Goal: Information Seeking & Learning: Check status

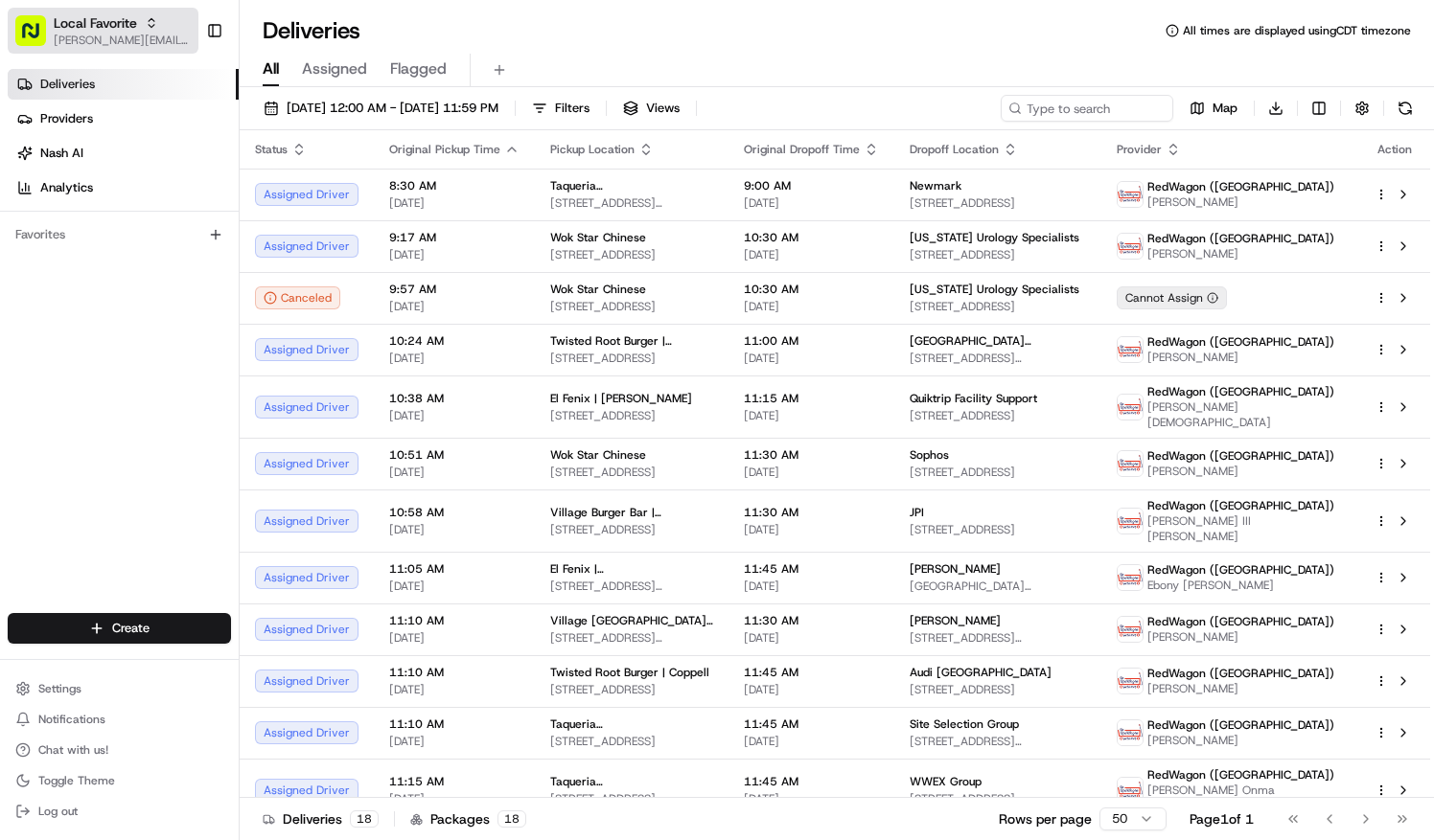
click at [149, 33] on body "Local Favorite natalie.wolfe@localfavorite.com Toggle Sidebar Deliveries Provid…" at bounding box center [717, 420] width 1434 height 840
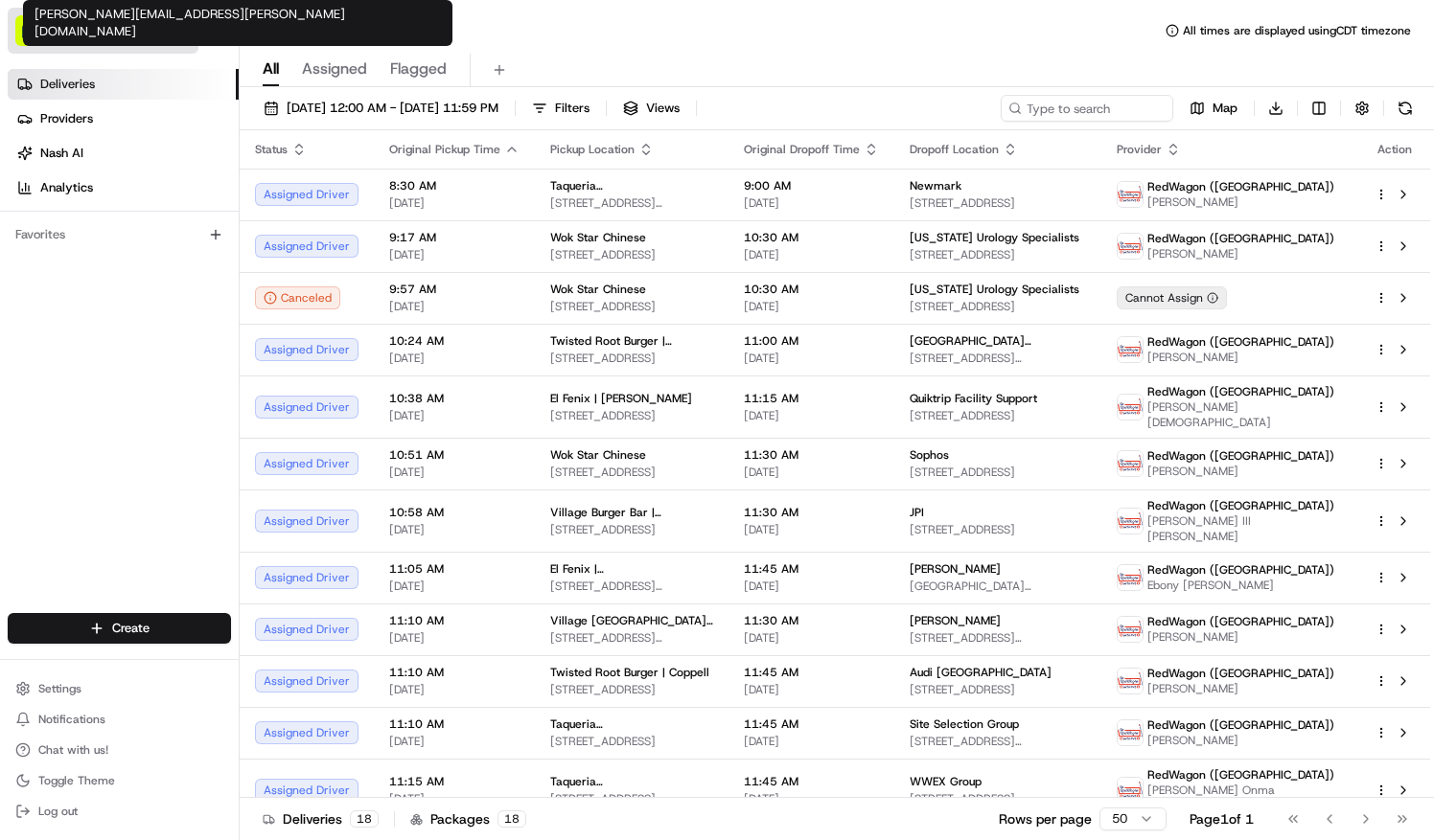
click at [149, 33] on span "[PERSON_NAME][EMAIL_ADDRESS][PERSON_NAME][DOMAIN_NAME]" at bounding box center [122, 40] width 137 height 15
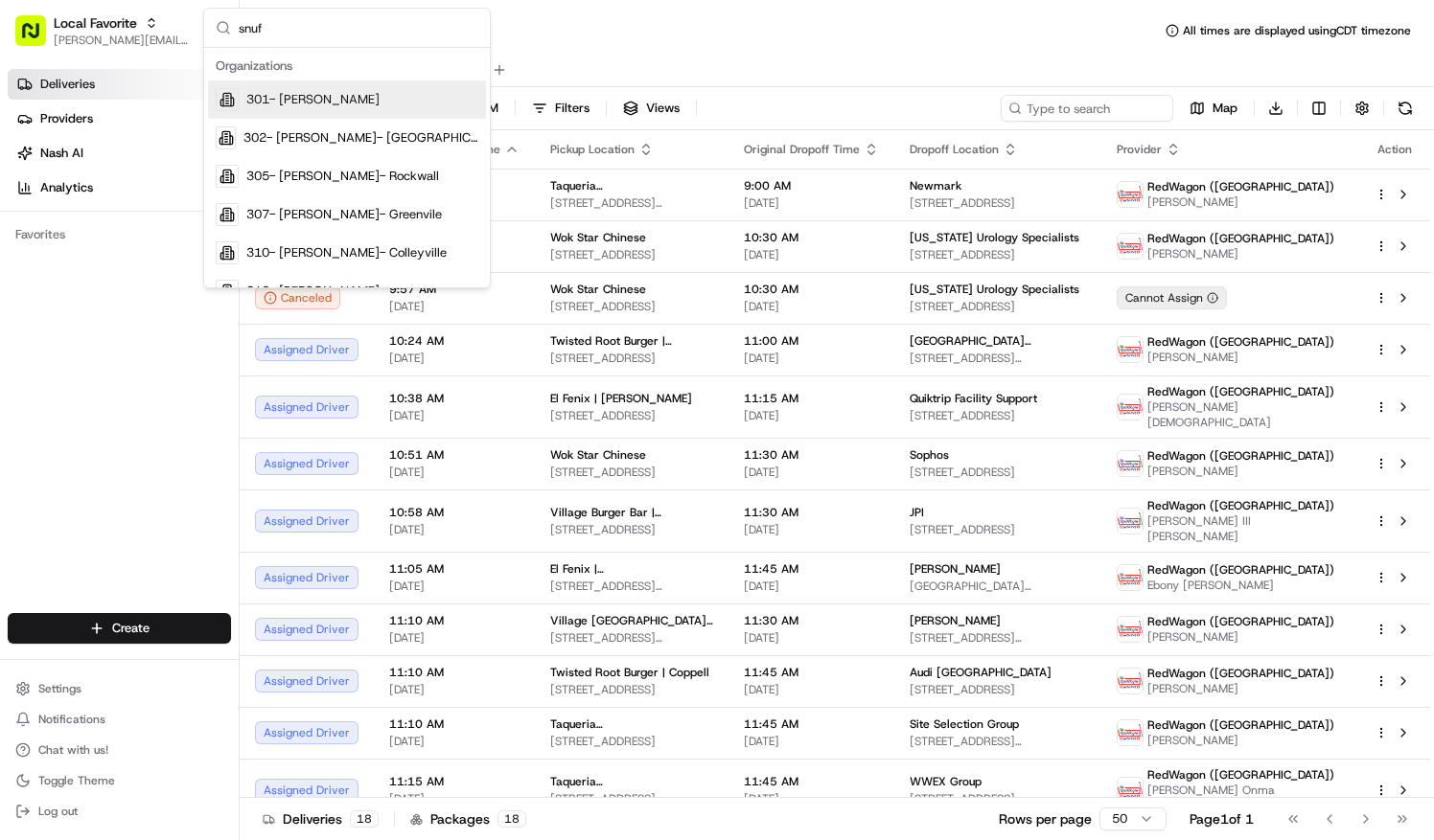
type input "snuff"
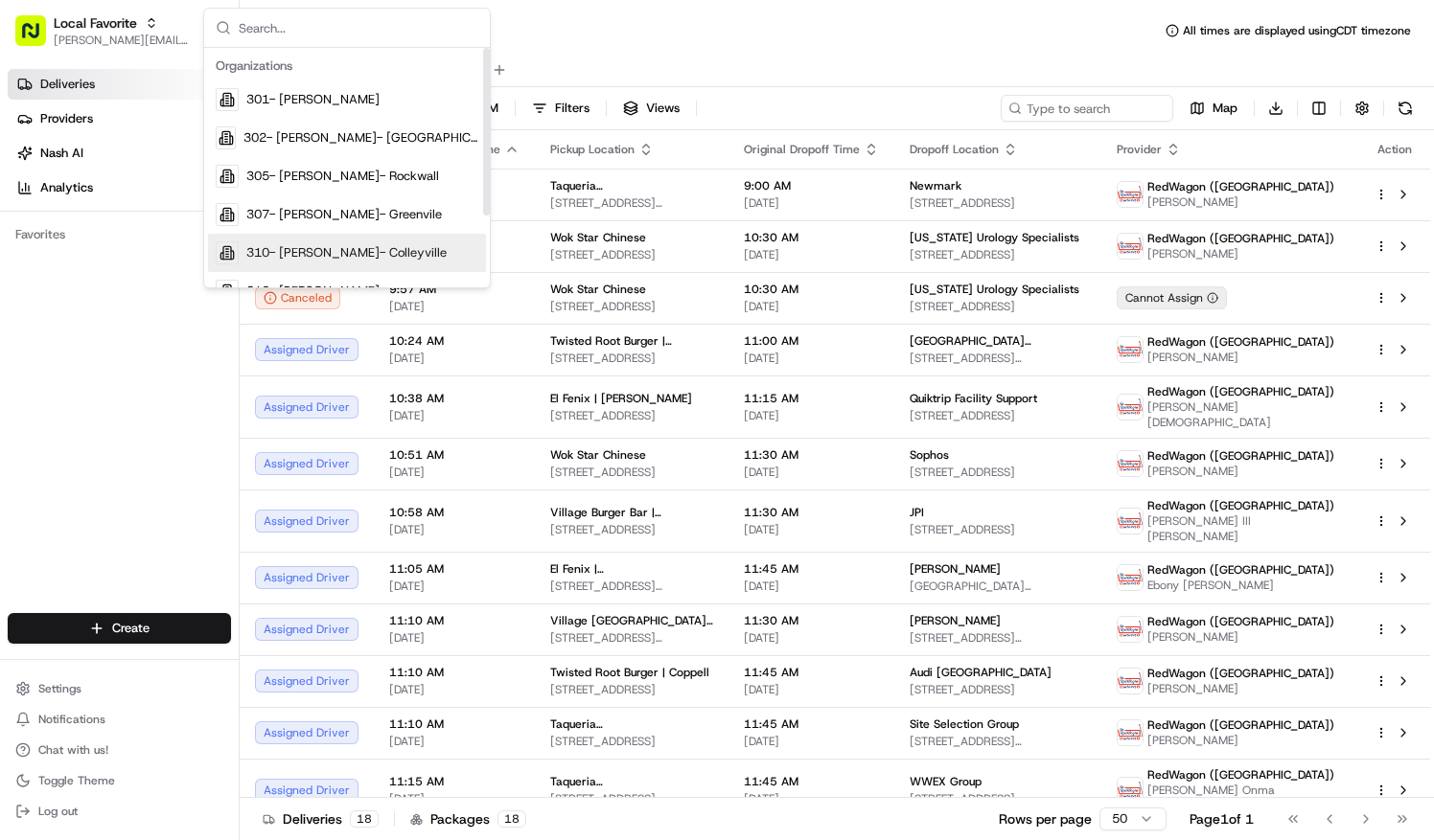
click at [158, 303] on div "Deliveries Providers Nash AI Analytics Favorites" at bounding box center [119, 344] width 239 height 564
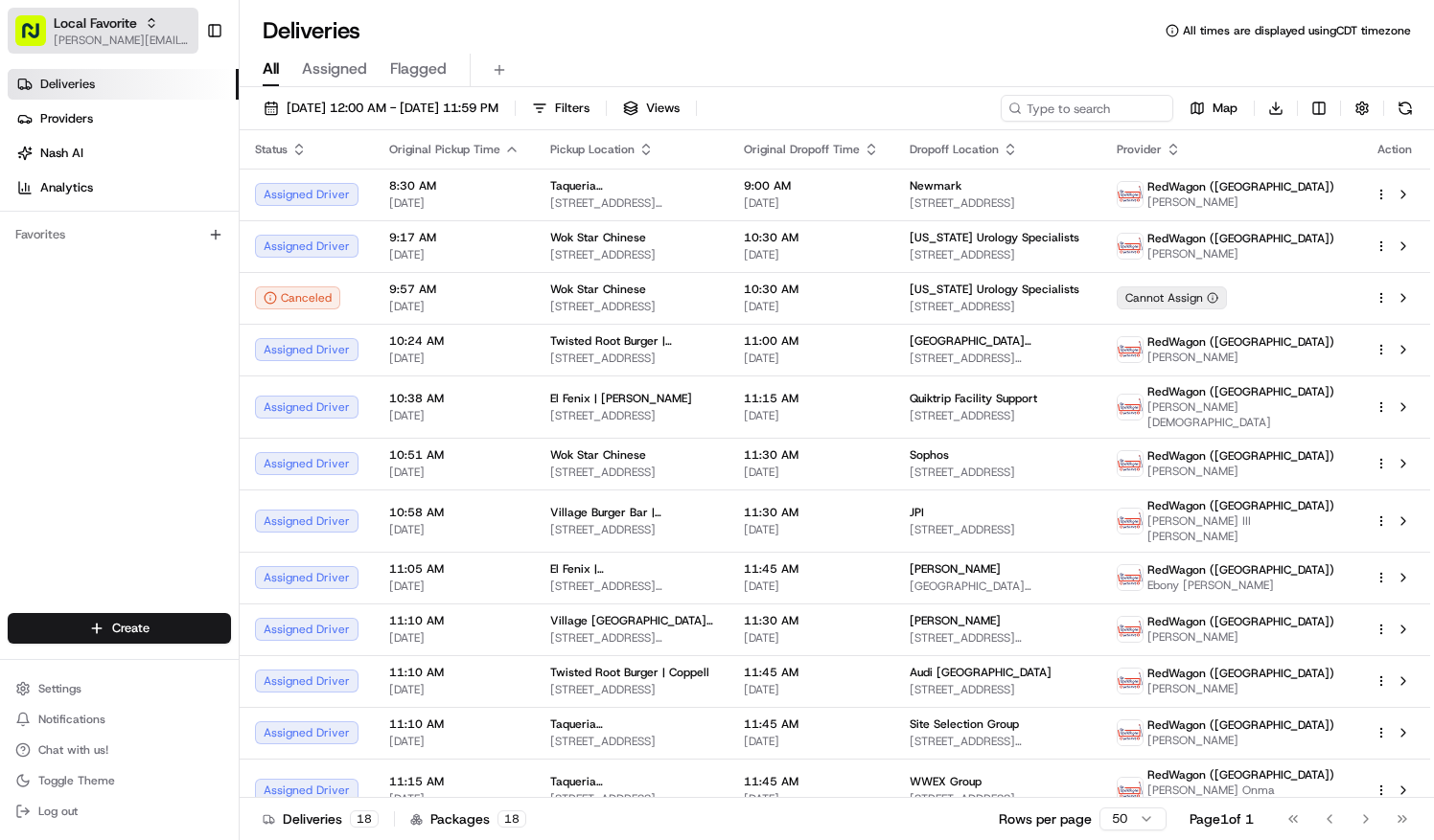
click at [148, 35] on span "[PERSON_NAME][EMAIL_ADDRESS][PERSON_NAME][DOMAIN_NAME]" at bounding box center [122, 40] width 137 height 15
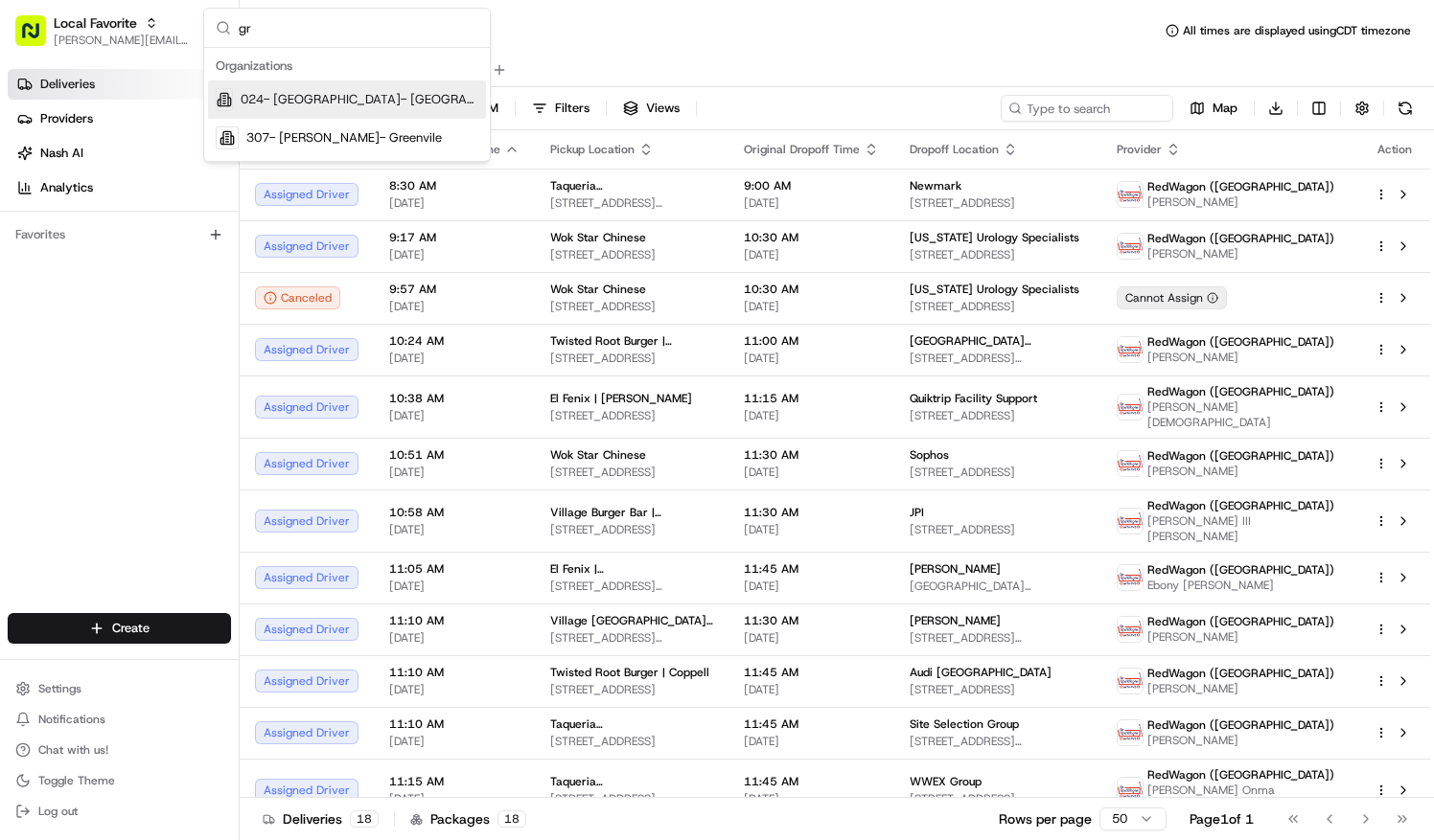
type input "g"
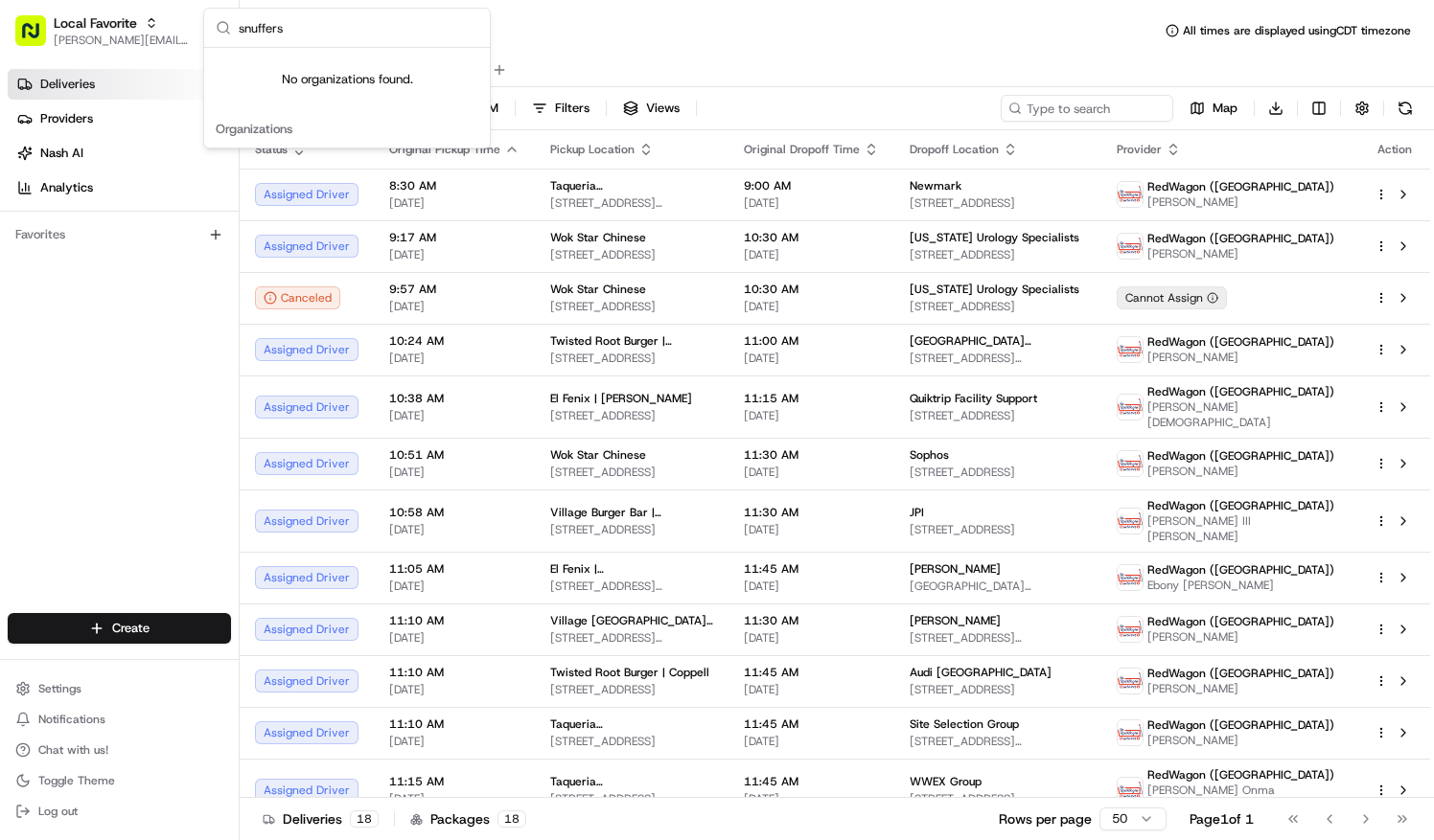
type input "snuffer"
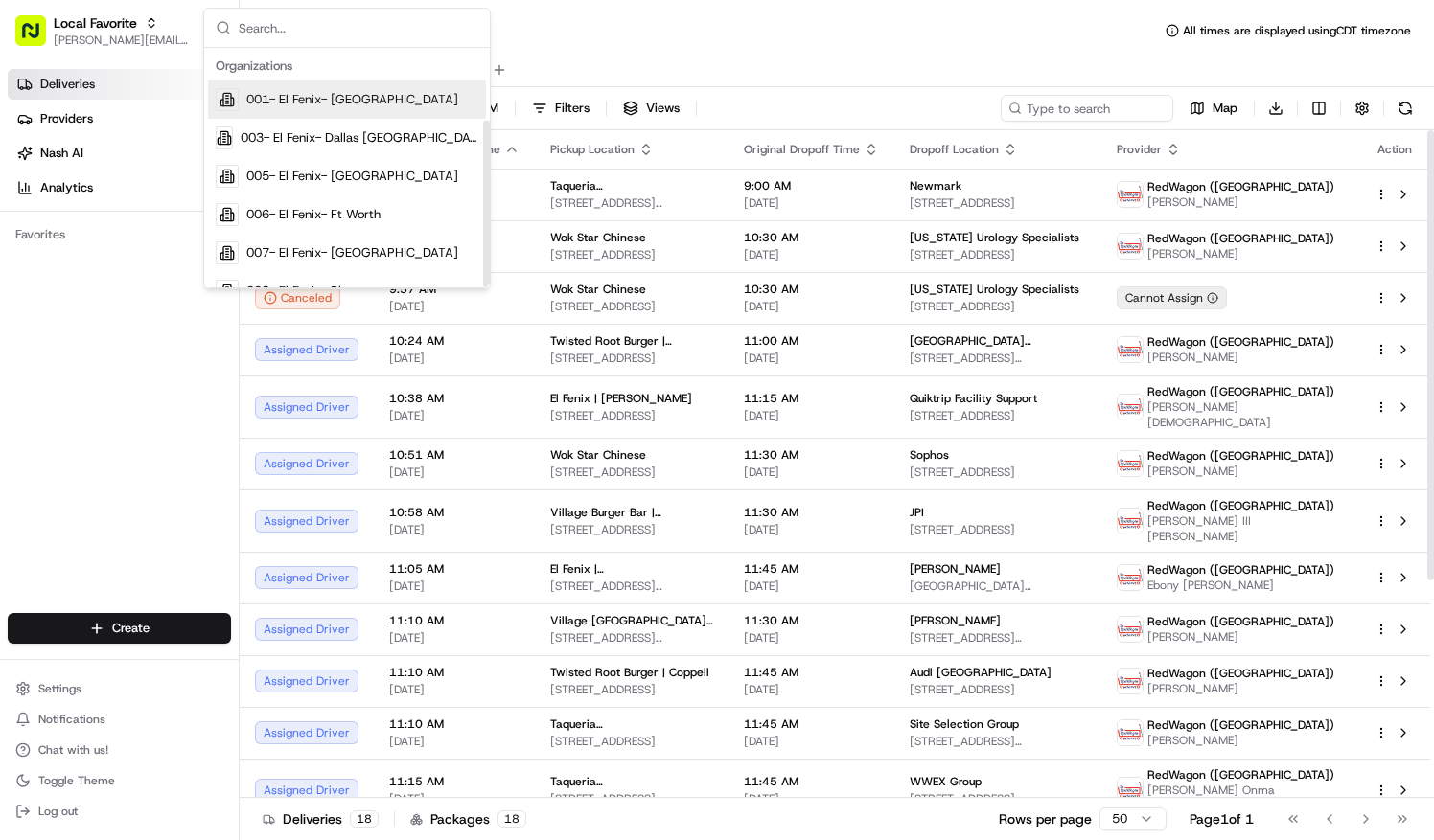
click at [144, 403] on div "Deliveries Providers Nash AI Analytics Favorites" at bounding box center [119, 344] width 239 height 564
